Goal: Transaction & Acquisition: Download file/media

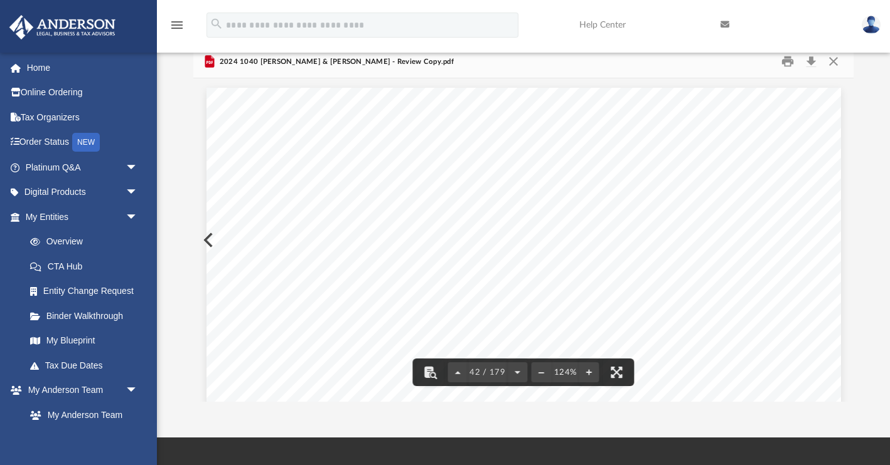
scroll to position [33608, 0]
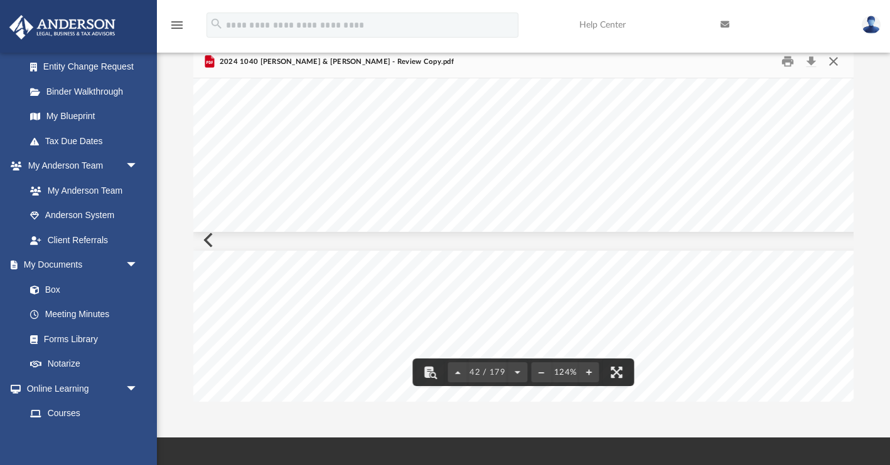
click at [832, 58] on button "Close" at bounding box center [833, 61] width 23 height 19
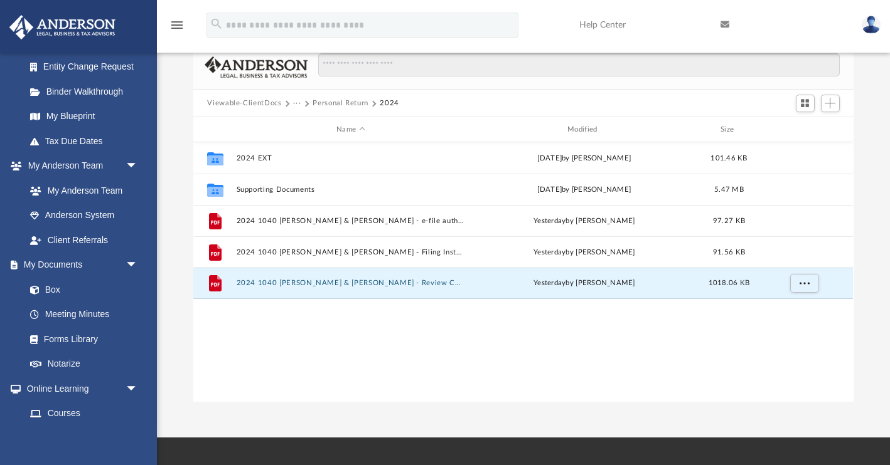
click at [267, 104] on button "Viewable-ClientDocs" at bounding box center [244, 103] width 74 height 11
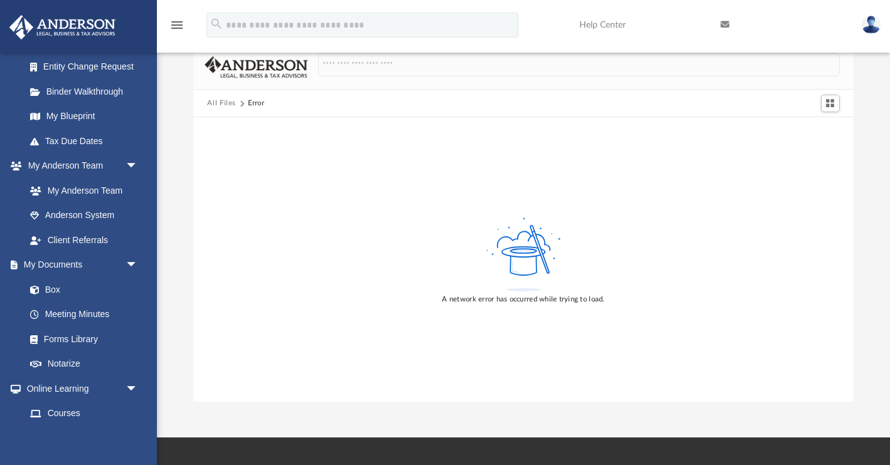
click at [213, 107] on button "All Files" at bounding box center [221, 103] width 29 height 11
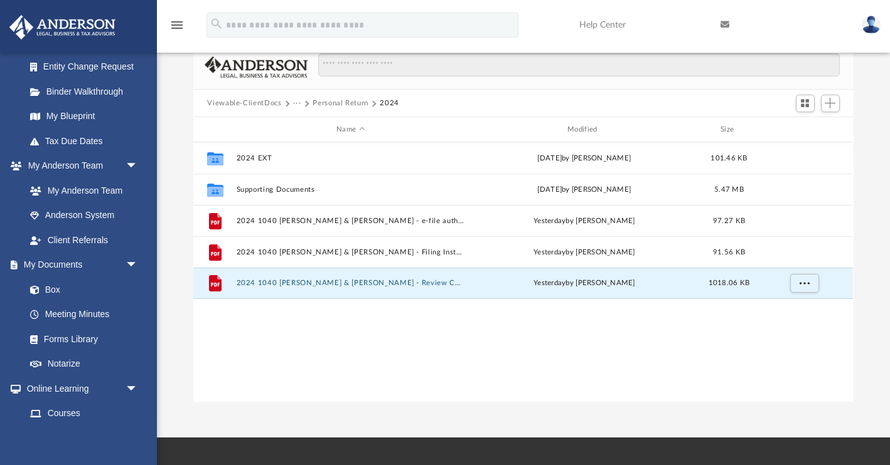
scroll to position [285, 659]
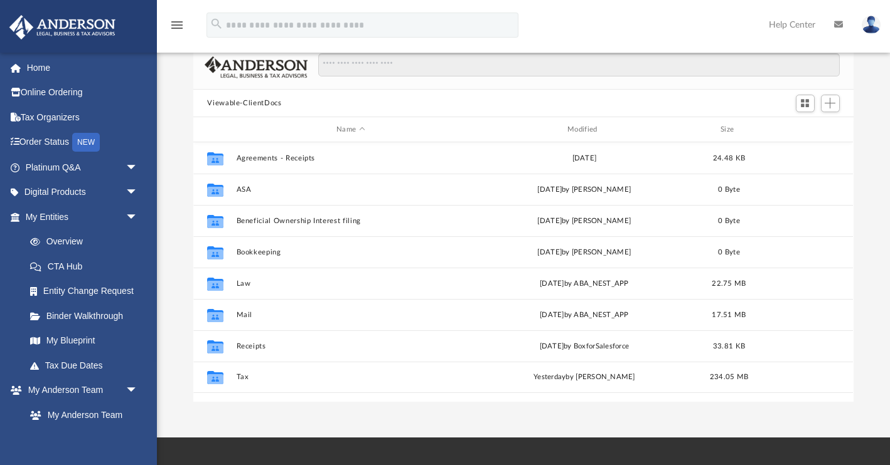
scroll to position [285, 659]
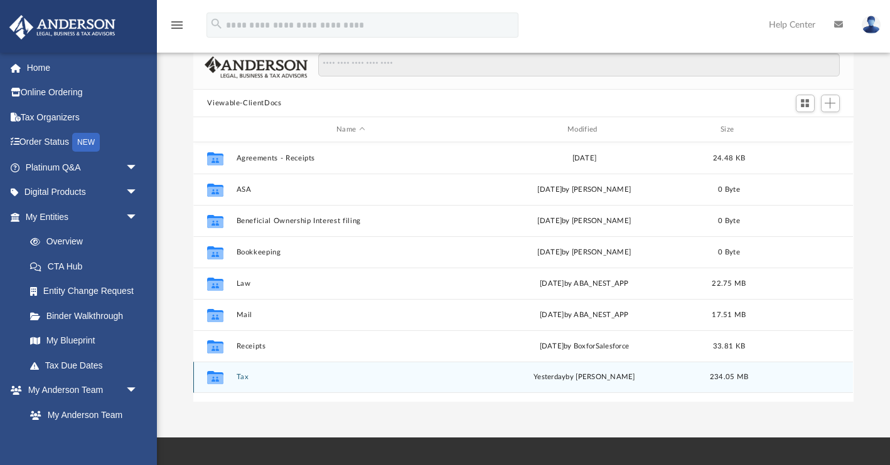
click at [244, 378] on button "Tax" at bounding box center [351, 378] width 228 height 8
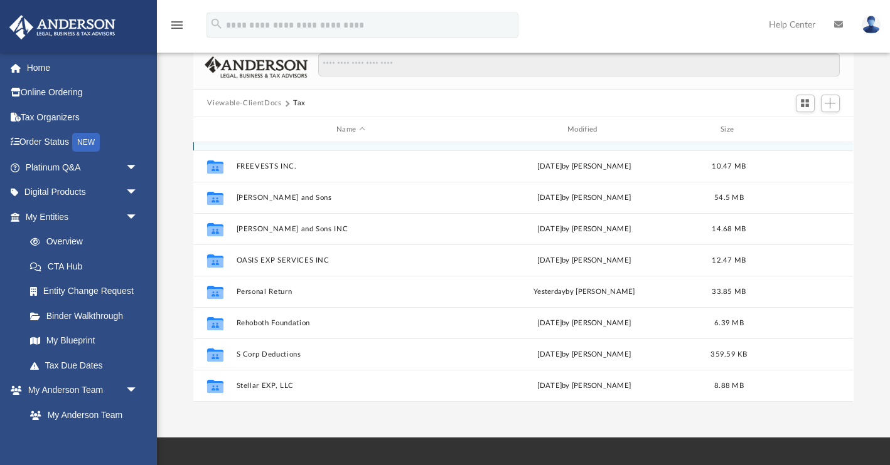
scroll to position [95, 0]
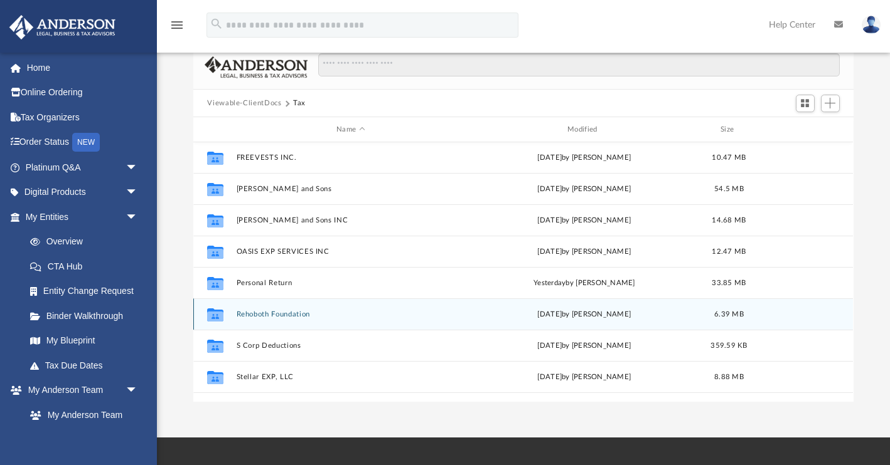
click at [280, 314] on button "Rehoboth Foundation" at bounding box center [351, 315] width 228 height 8
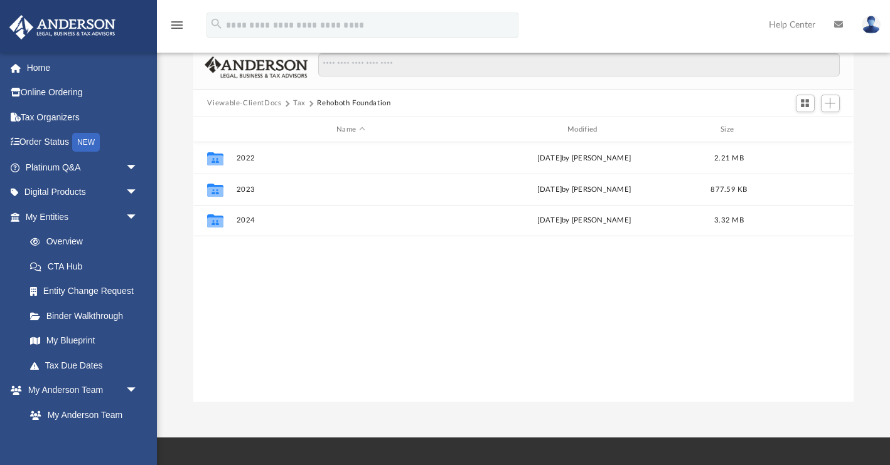
scroll to position [0, 0]
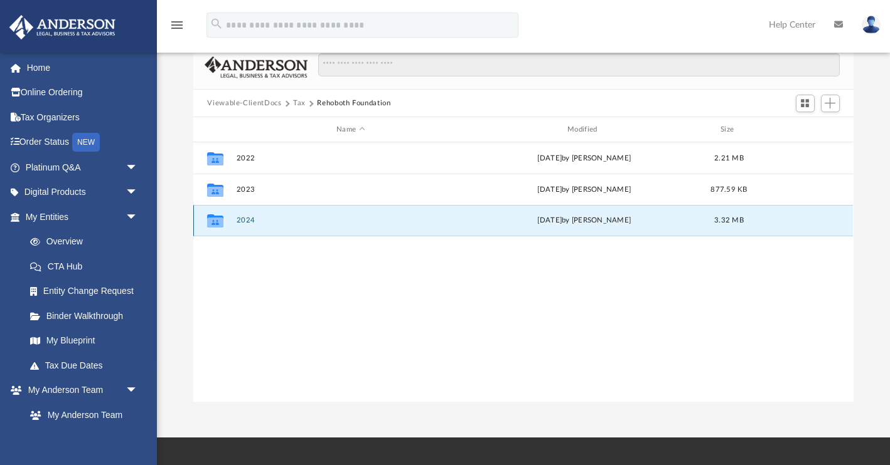
click at [251, 219] on button "2024" at bounding box center [351, 221] width 228 height 8
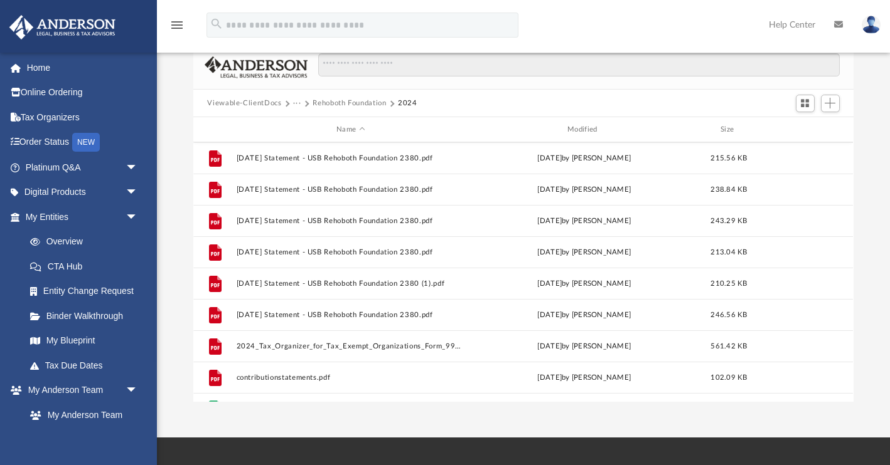
scroll to position [273, 0]
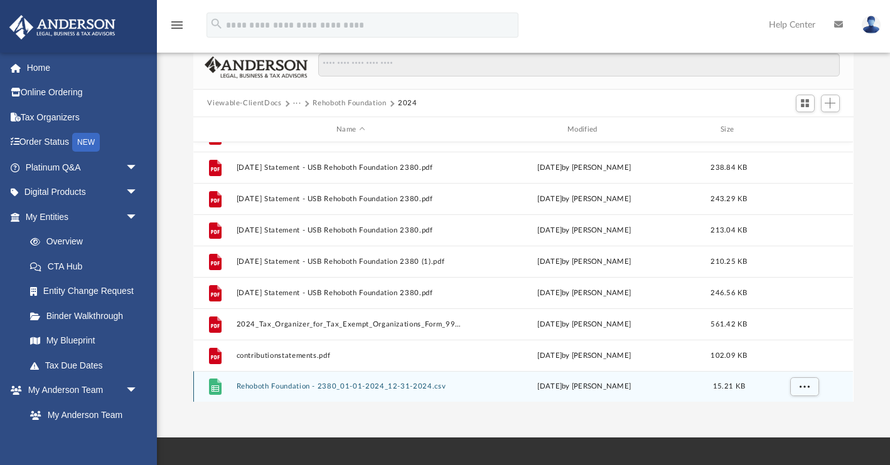
click at [310, 388] on button "Rehoboth Foundation - 2380_01-01-2024_12-31-2024.csv" at bounding box center [351, 387] width 228 height 8
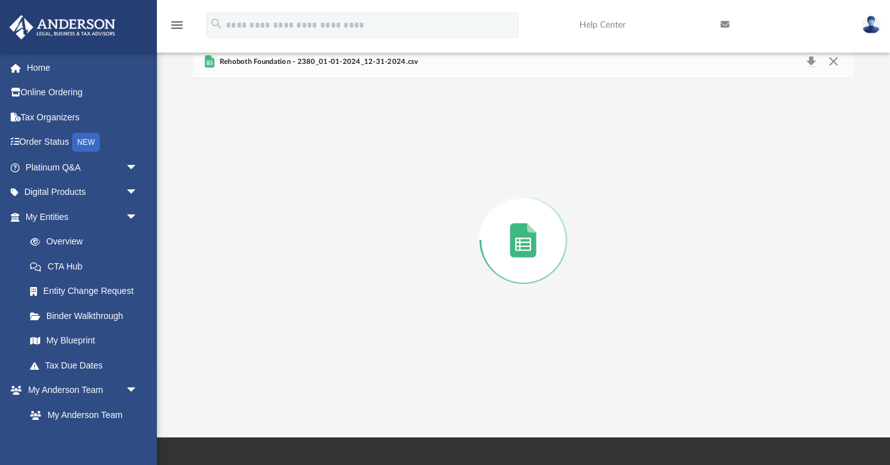
click at [310, 388] on div "Preview" at bounding box center [522, 240] width 659 height 324
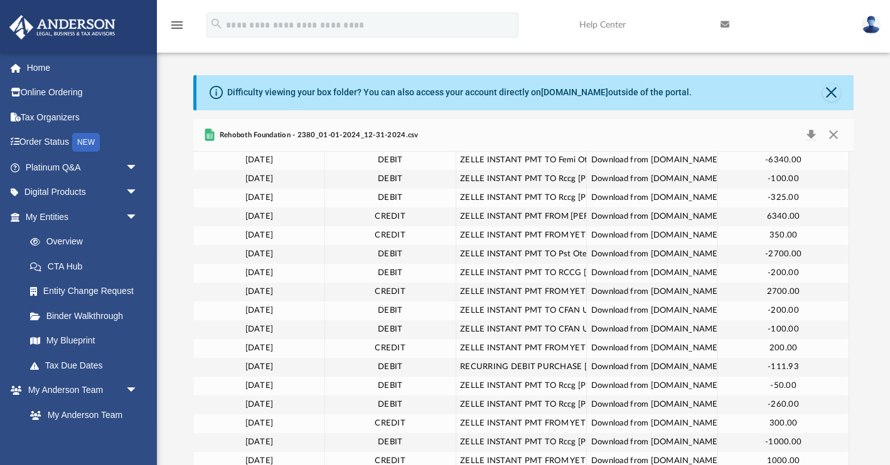
scroll to position [0, 0]
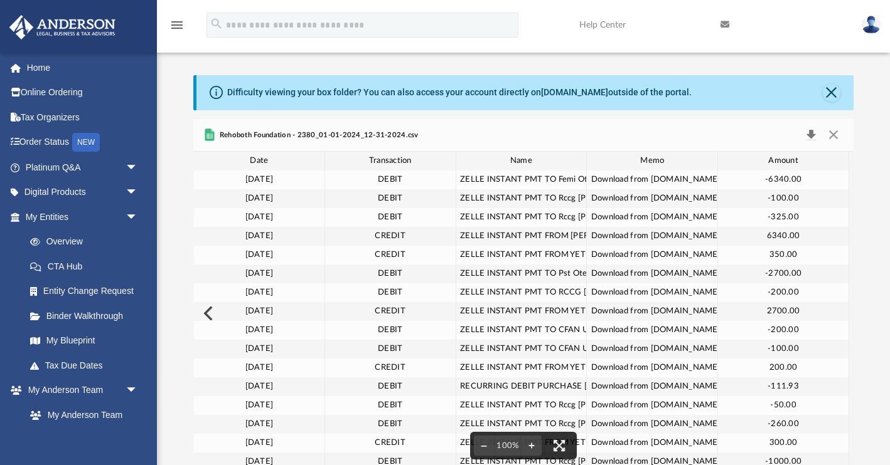
click at [806, 136] on button "Download" at bounding box center [811, 136] width 23 height 18
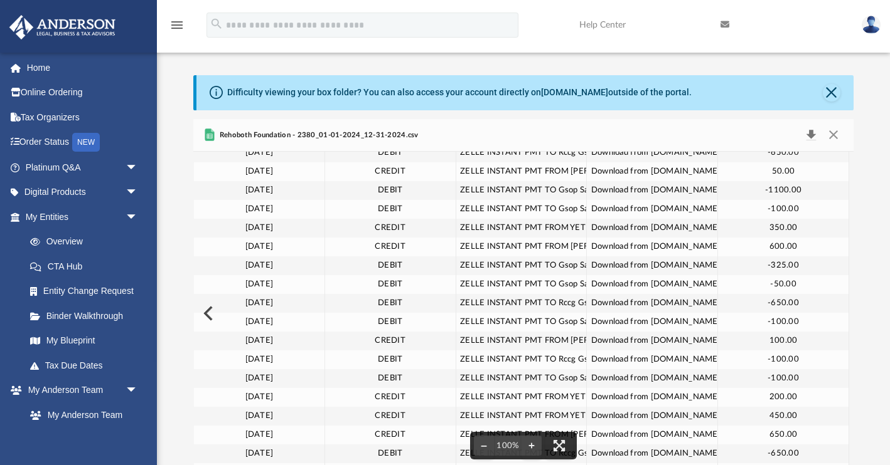
scroll to position [1554, 0]
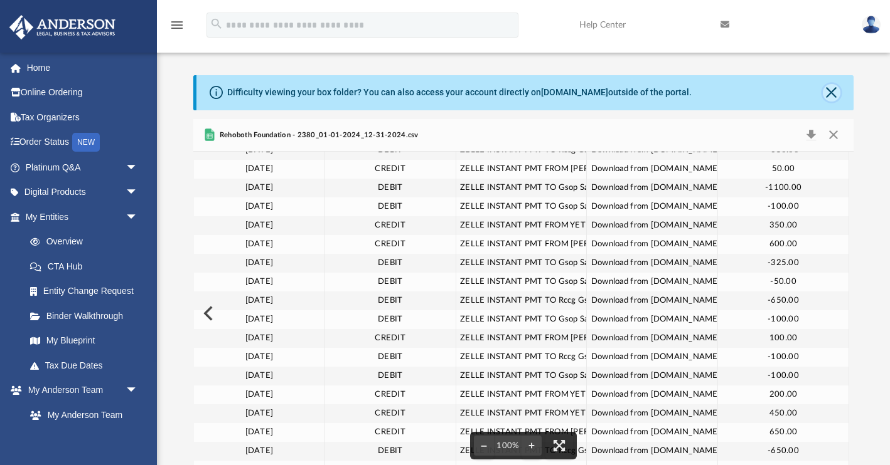
click at [829, 95] on button "Close" at bounding box center [831, 93] width 18 height 18
